Goal: Navigation & Orientation: Find specific page/section

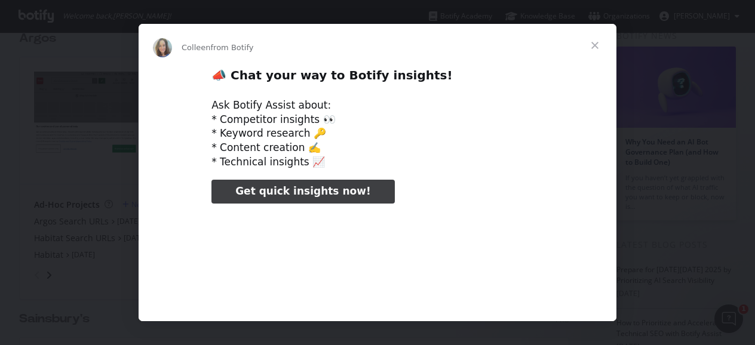
click at [605, 46] on span "Close" at bounding box center [595, 45] width 43 height 43
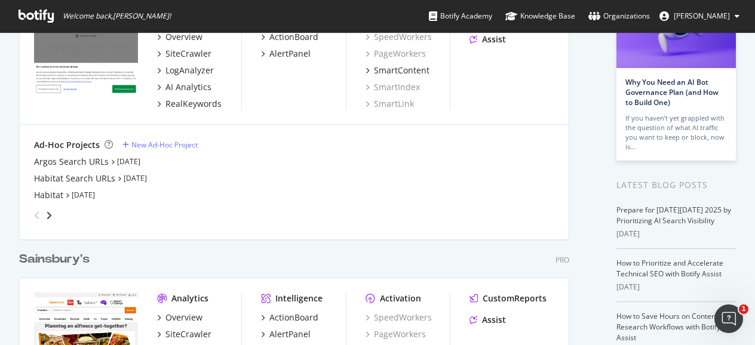
scroll to position [60, 0]
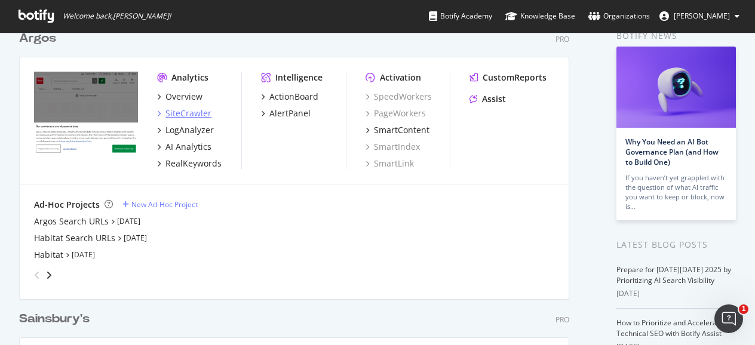
click at [180, 110] on div "SiteCrawler" at bounding box center [188, 114] width 46 height 12
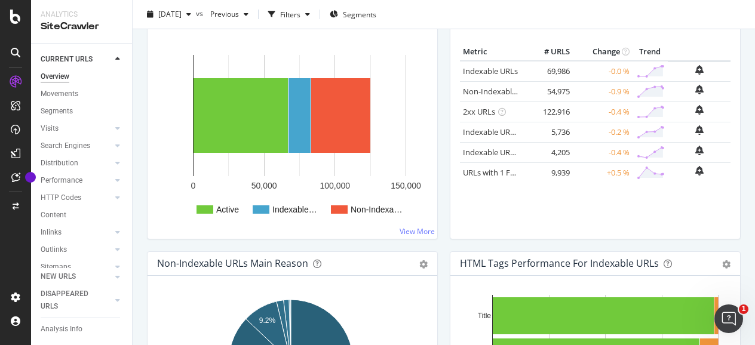
scroll to position [68, 0]
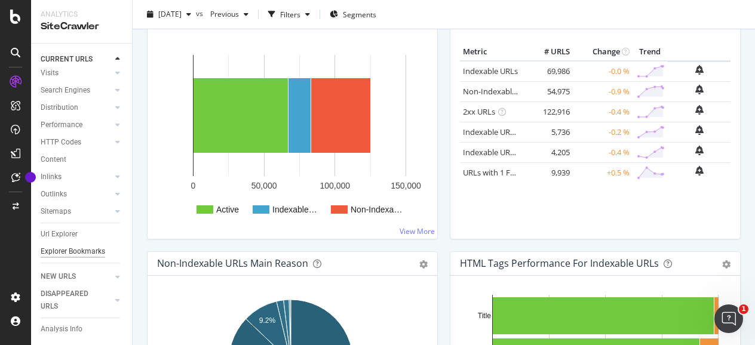
click at [60, 248] on div "Explorer Bookmarks" at bounding box center [73, 252] width 65 height 13
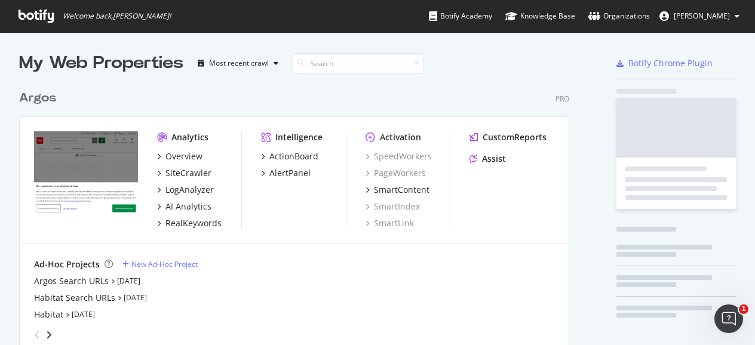
scroll to position [336, 737]
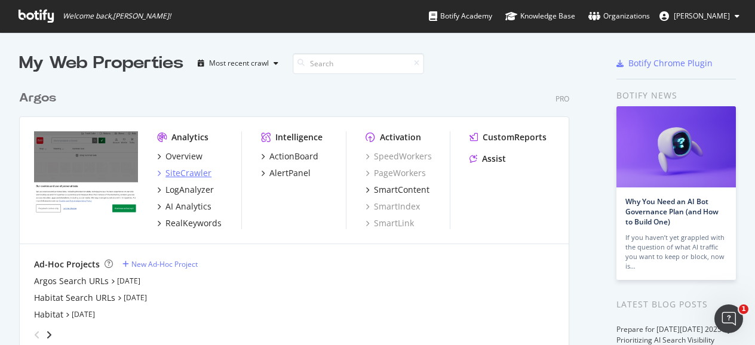
click at [192, 171] on div "SiteCrawler" at bounding box center [188, 173] width 46 height 12
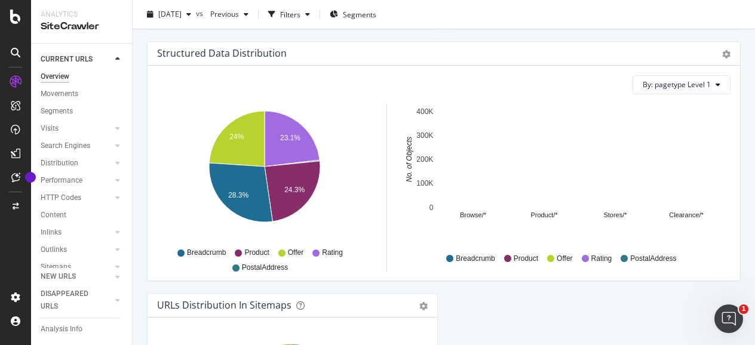
scroll to position [847, 0]
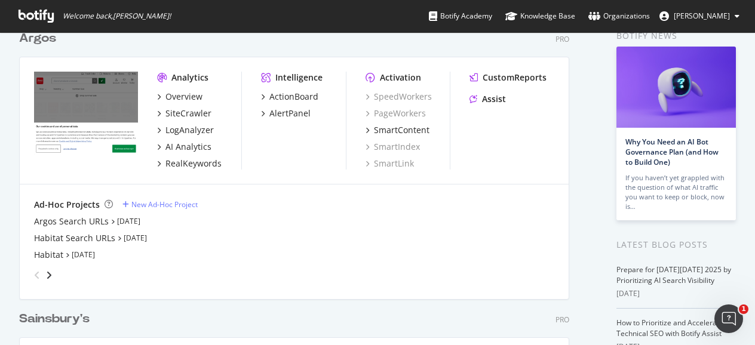
scroll to position [119, 0]
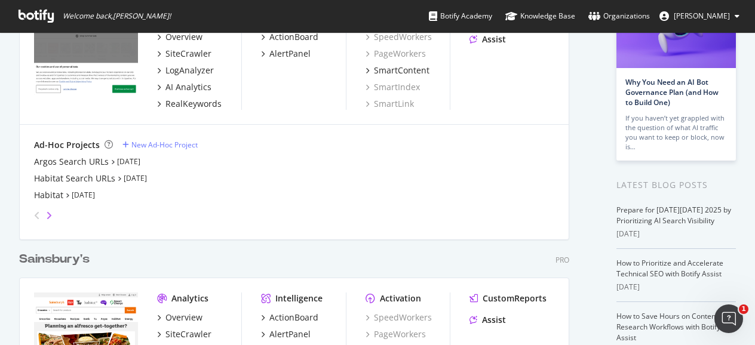
click at [48, 211] on icon "angle-right" at bounding box center [49, 216] width 6 height 10
click at [33, 213] on div "angle-left" at bounding box center [37, 215] width 16 height 19
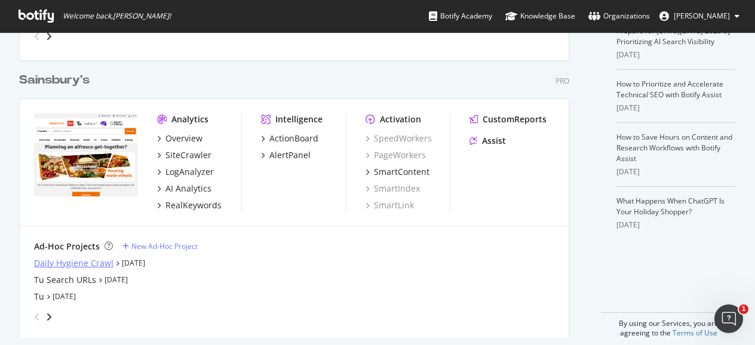
click at [85, 262] on div "Daily Hygiene Crawl" at bounding box center [73, 264] width 79 height 12
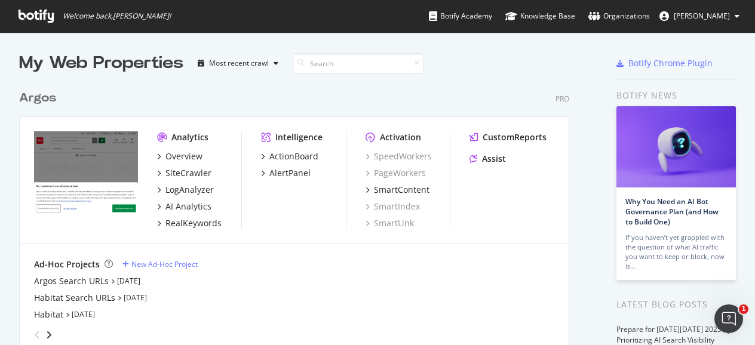
scroll to position [239, 0]
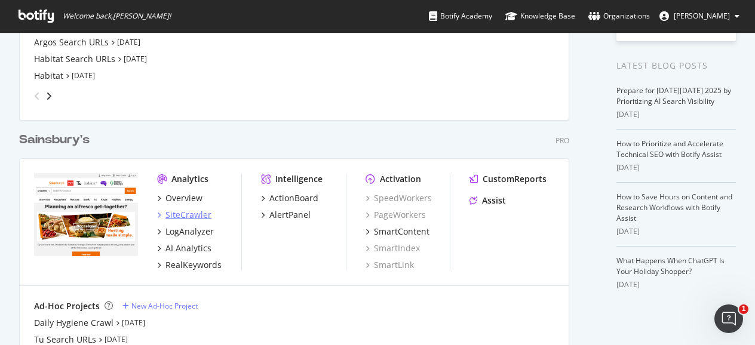
click at [201, 213] on div "SiteCrawler" at bounding box center [188, 215] width 46 height 12
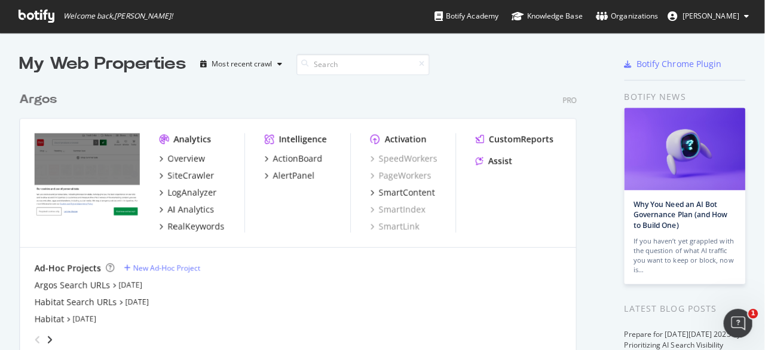
scroll to position [552, 560]
